Goal: Task Accomplishment & Management: Manage account settings

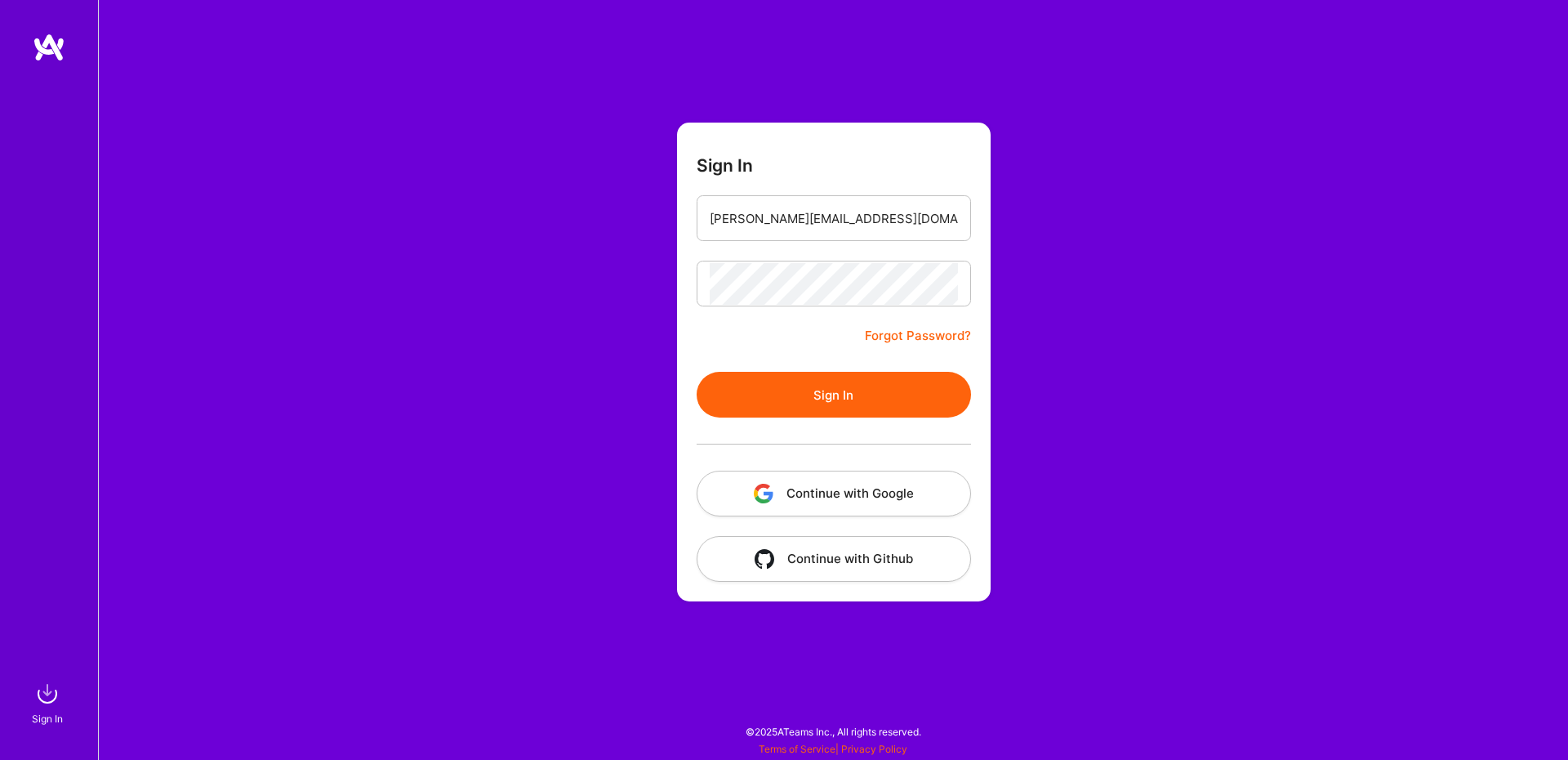
type input "[PERSON_NAME][EMAIL_ADDRESS][DOMAIN_NAME]"
click at [845, 394] on button "Sign In" at bounding box center [834, 394] width 275 height 45
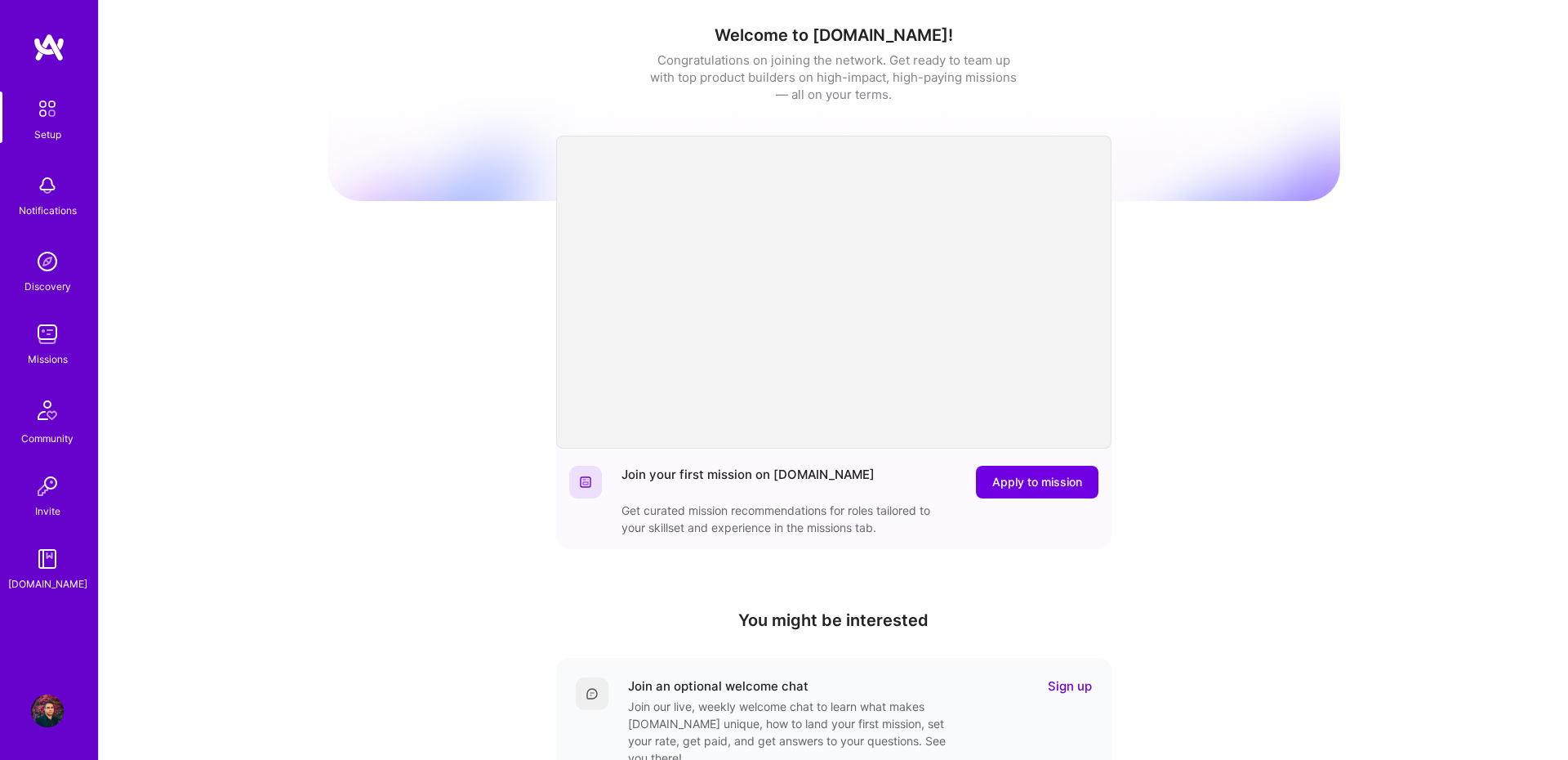
click at [35, 362] on div "Missions" at bounding box center [48, 359] width 40 height 17
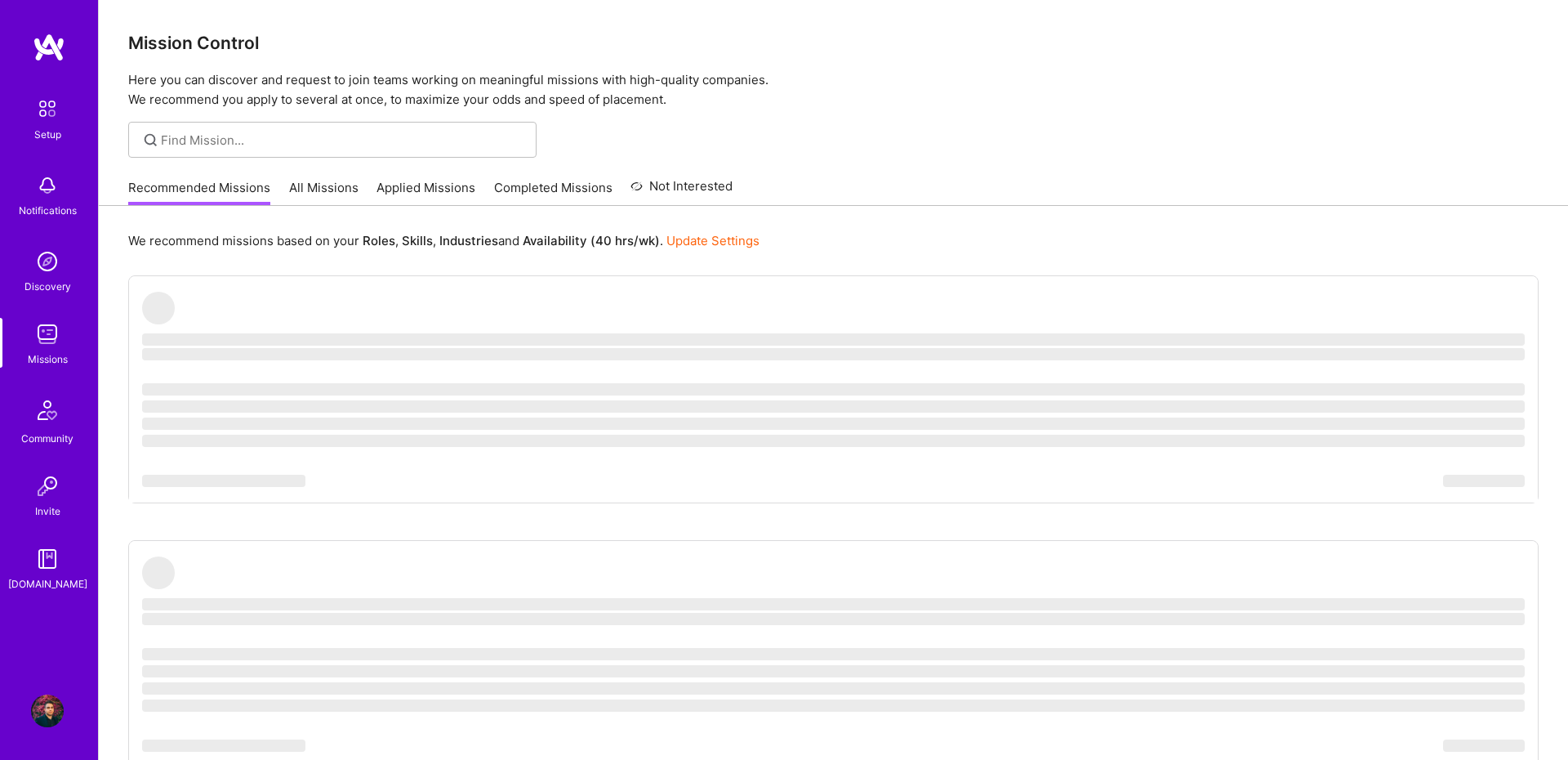
click at [341, 185] on link "All Missions" at bounding box center [323, 192] width 69 height 27
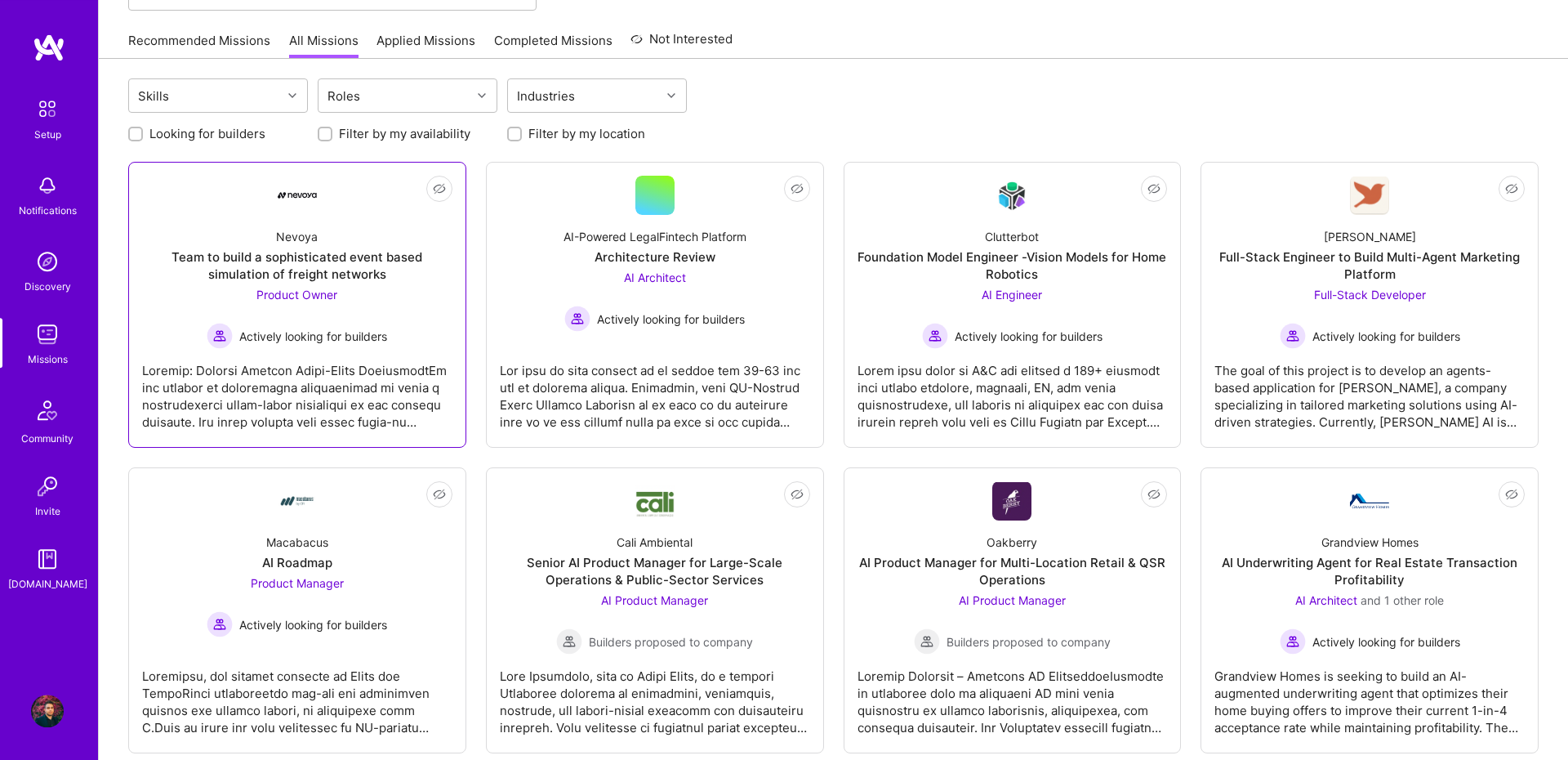
scroll to position [225, 0]
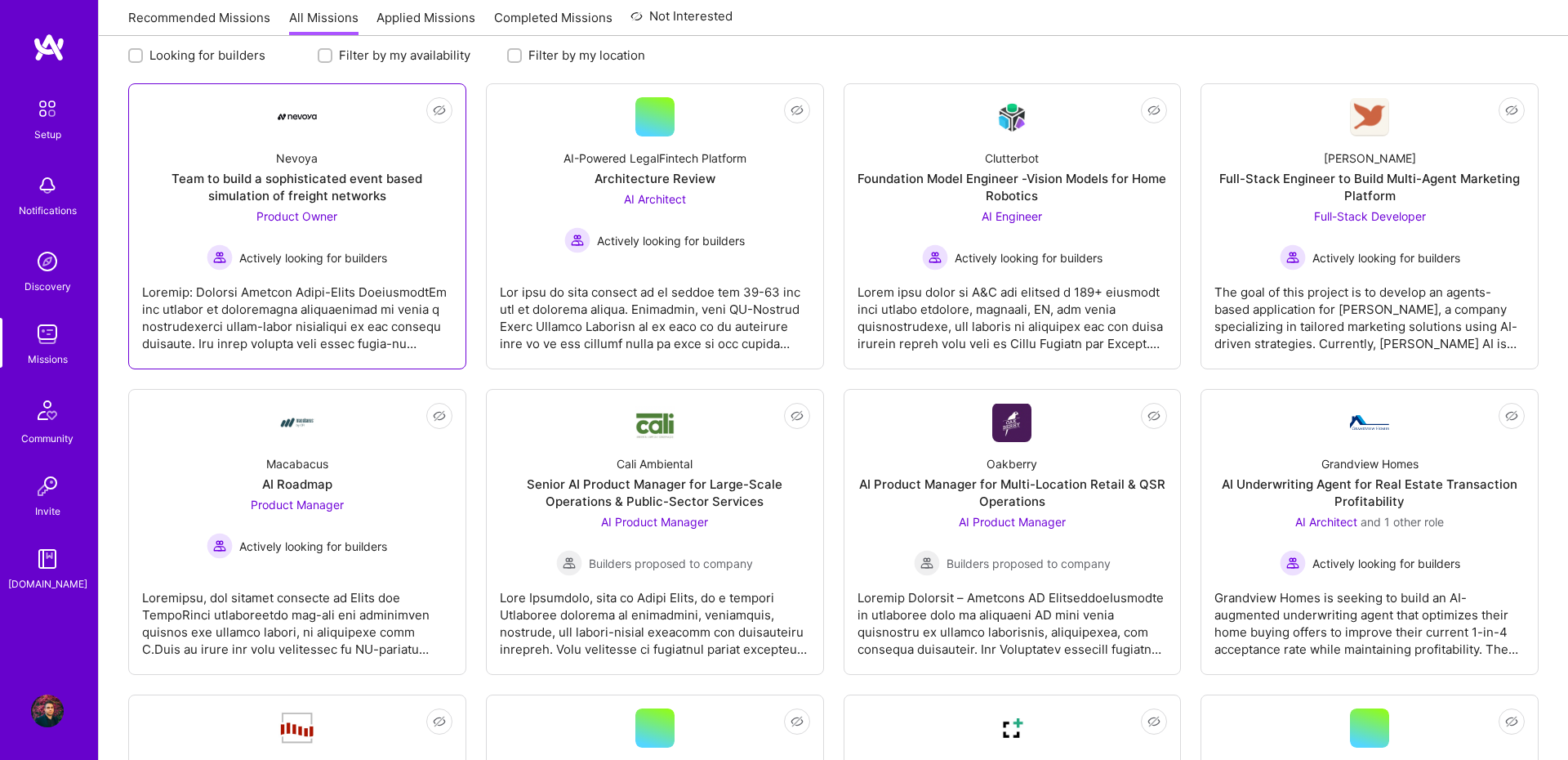
click at [387, 267] on div "Actively looking for builders" at bounding box center [296, 257] width 181 height 26
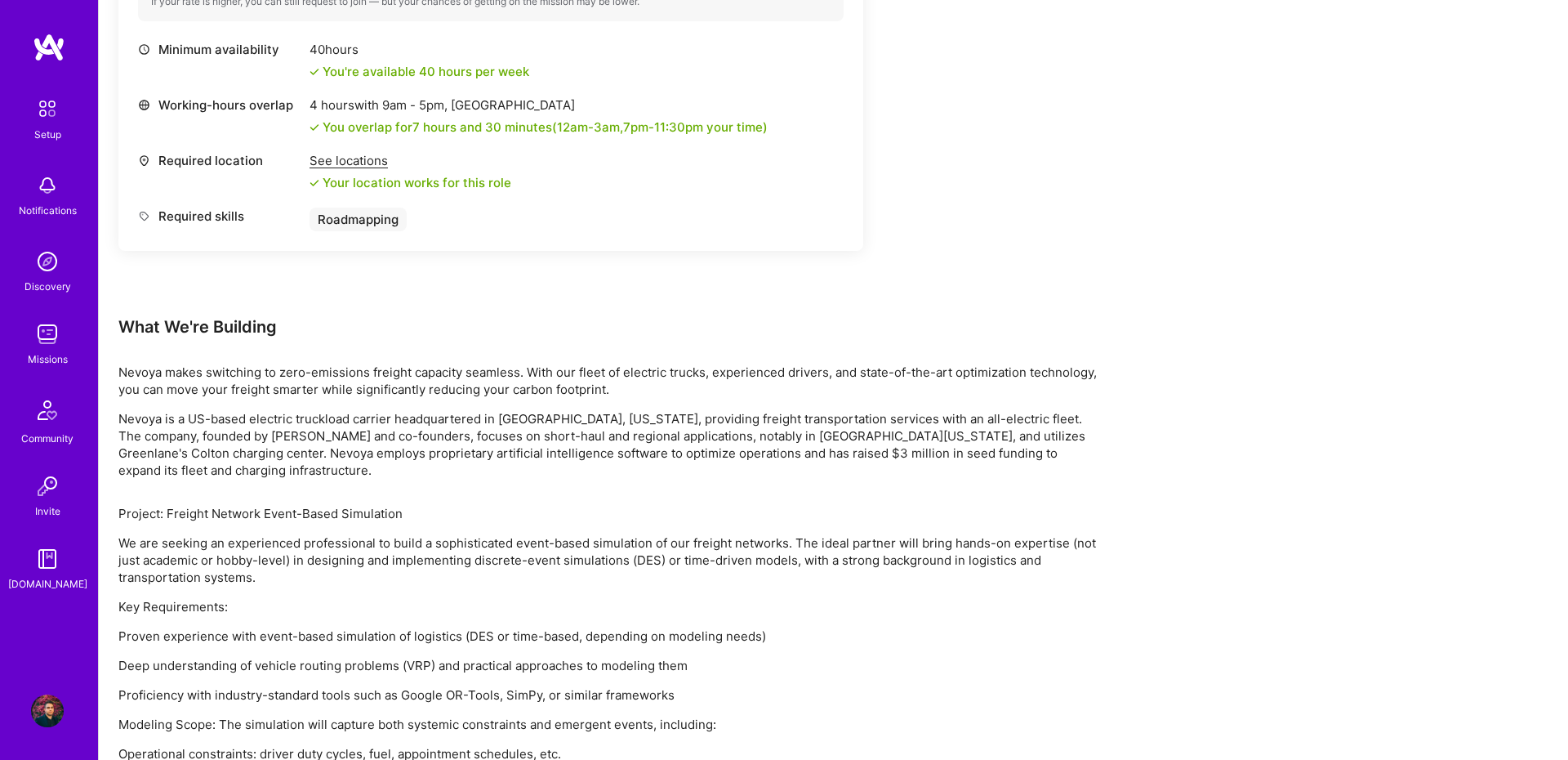
scroll to position [261, 0]
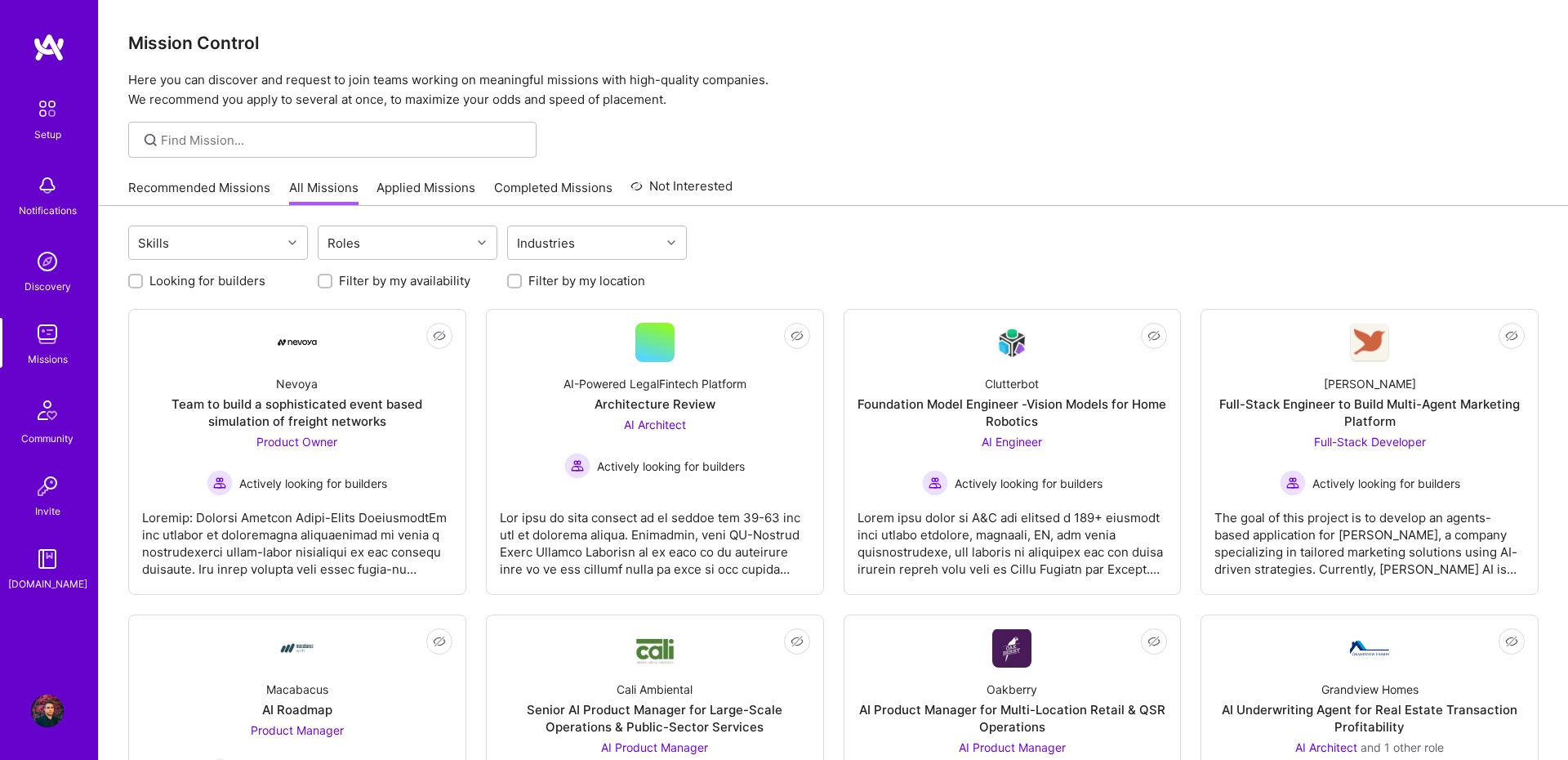
click at [439, 177] on div "Recommended Missions All Missions Applied Missions Completed Missions Not Inter…" at bounding box center [430, 187] width 605 height 35
click at [420, 187] on link "Applied Missions" at bounding box center [426, 192] width 99 height 27
